Goal: Information Seeking & Learning: Learn about a topic

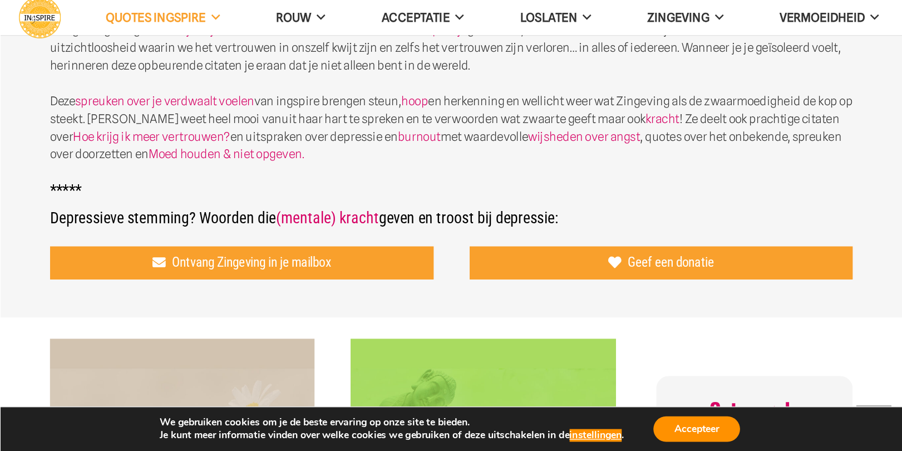
scroll to position [374, 0]
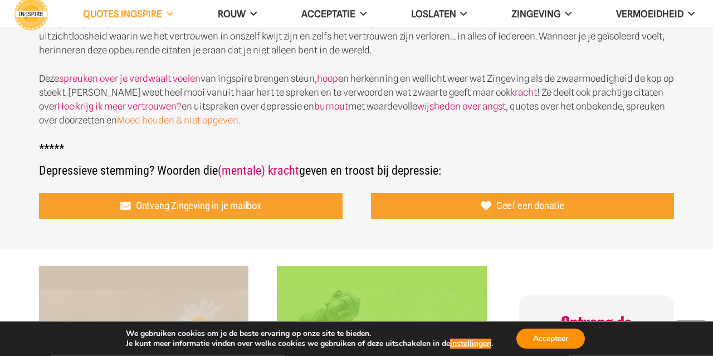
click at [179, 118] on link "Moed houden & niet opgeven." at bounding box center [178, 120] width 123 height 11
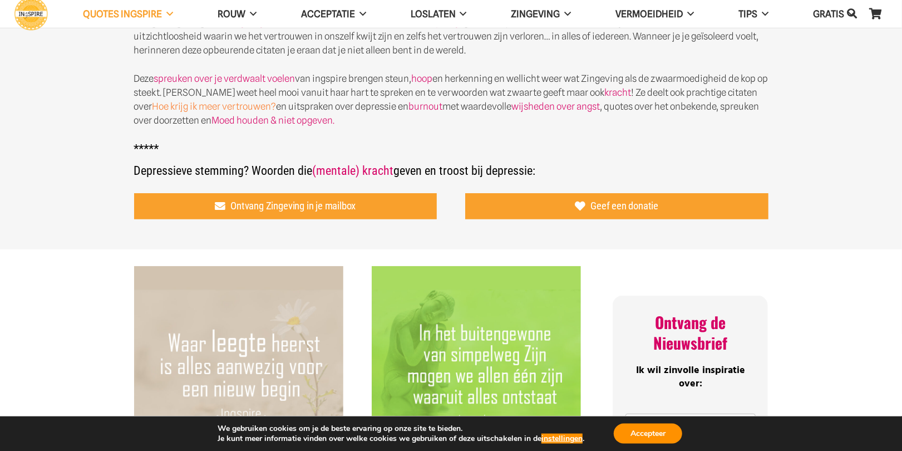
click at [217, 107] on link "Hoe krijg ik meer vertrouwen?" at bounding box center [215, 106] width 124 height 11
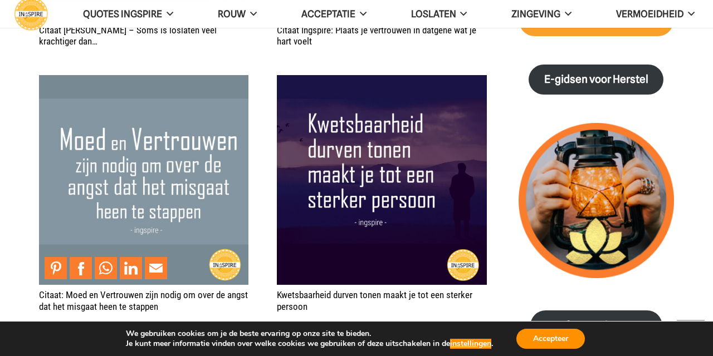
scroll to position [1236, 0]
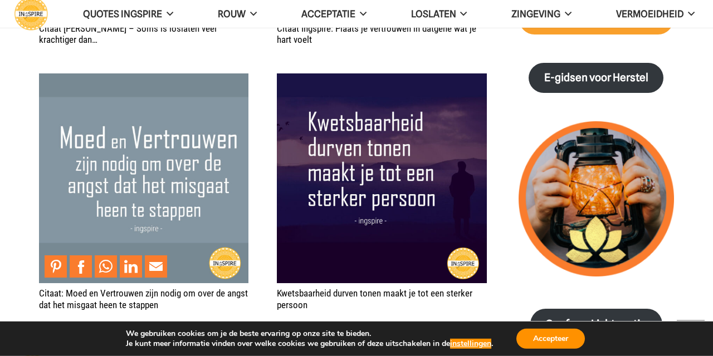
click at [190, 273] on img "Citaat: Moed en Vertrouwen zijn nodig om over de angst dat het misgaat heen te …" at bounding box center [143, 177] width 209 height 209
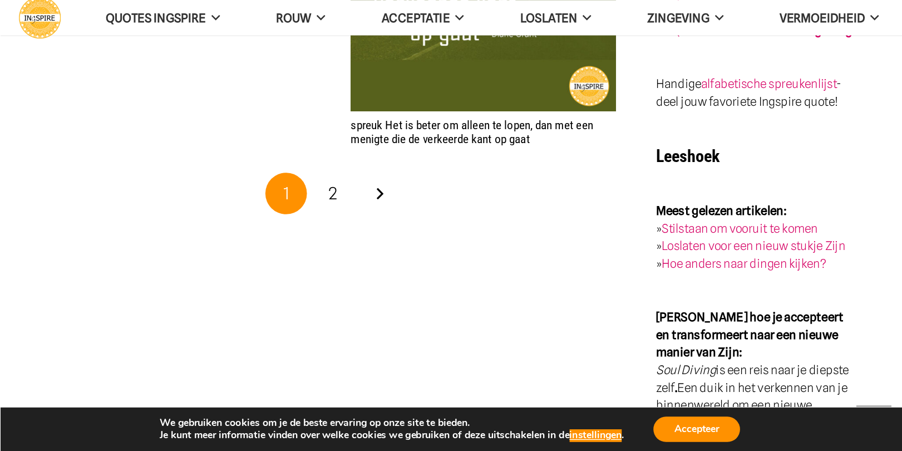
scroll to position [1960, 0]
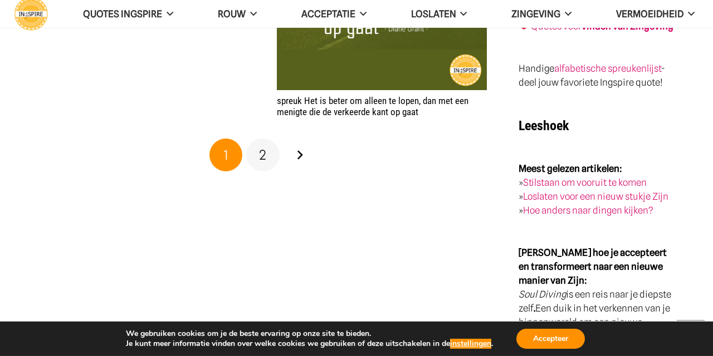
click at [266, 156] on span "2" at bounding box center [262, 155] width 7 height 16
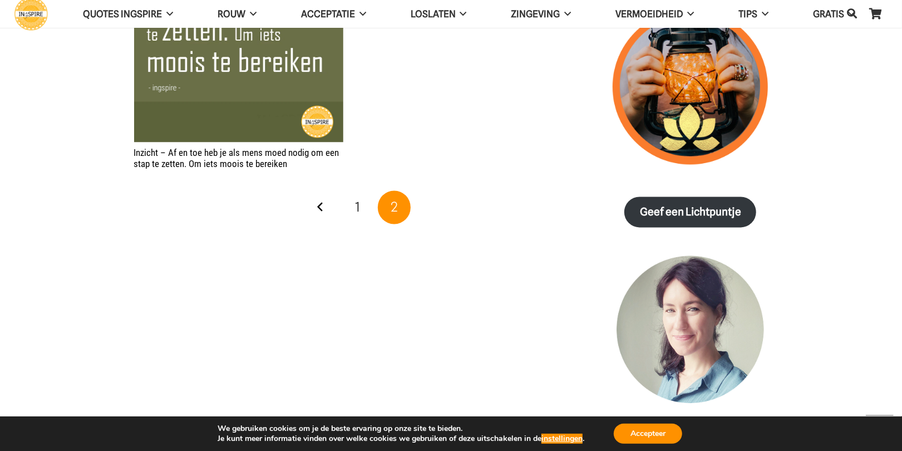
scroll to position [1346, 0]
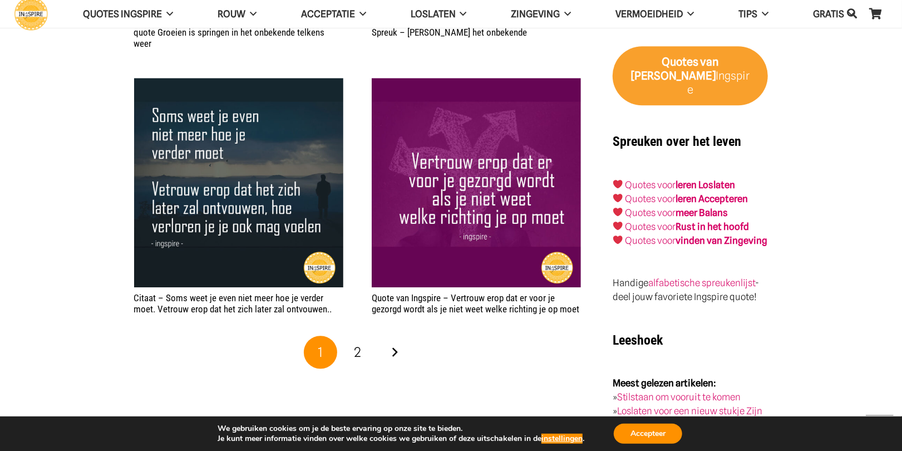
scroll to position [1774, 0]
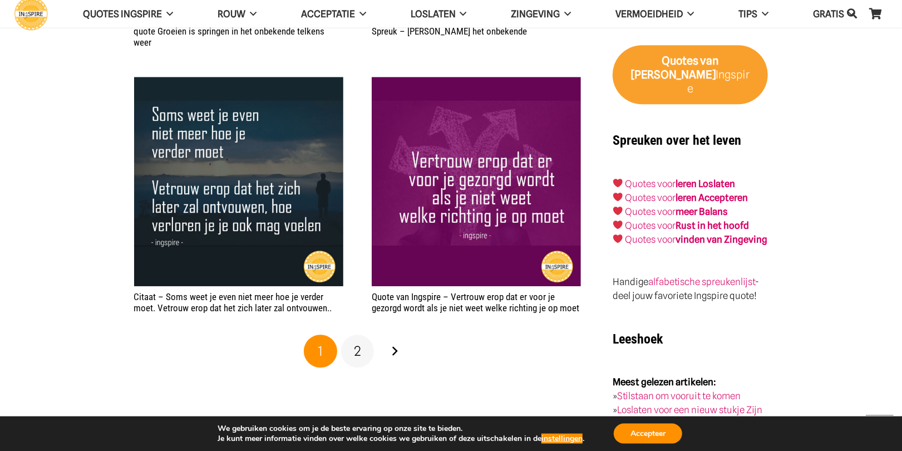
click at [358, 354] on span "2" at bounding box center [357, 352] width 7 height 16
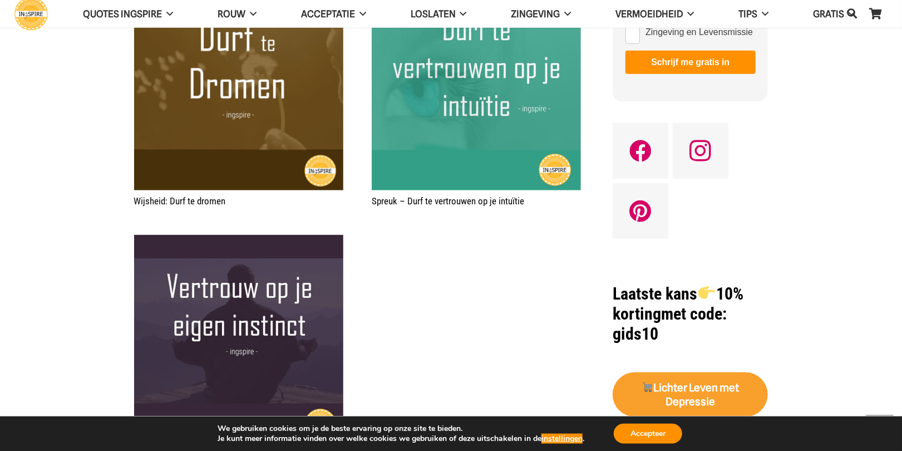
scroll to position [798, 0]
